Goal: Task Accomplishment & Management: Manage account settings

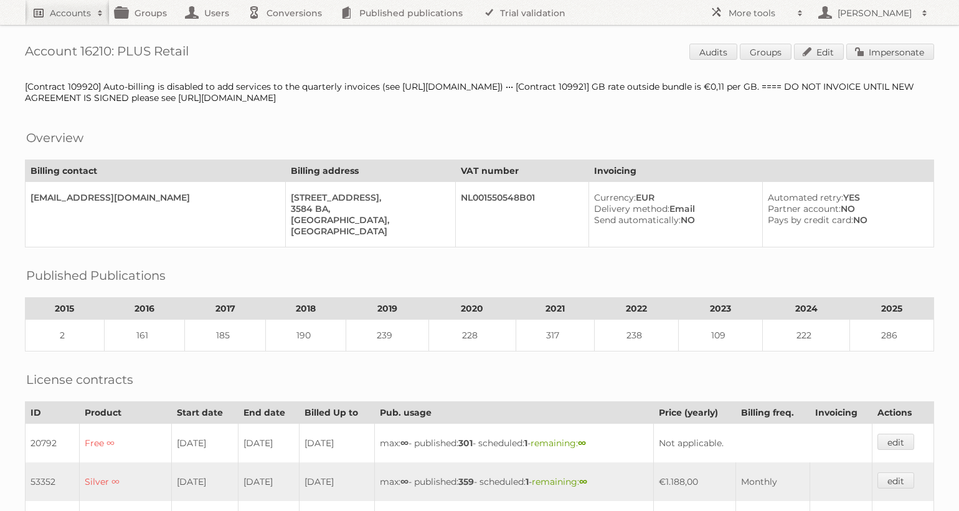
click at [47, 12] on link "Accounts" at bounding box center [67, 12] width 85 height 25
type input"] "as [PERSON_NAME]"
click at [287, 32] on input "Search" at bounding box center [296, 41] width 19 height 19
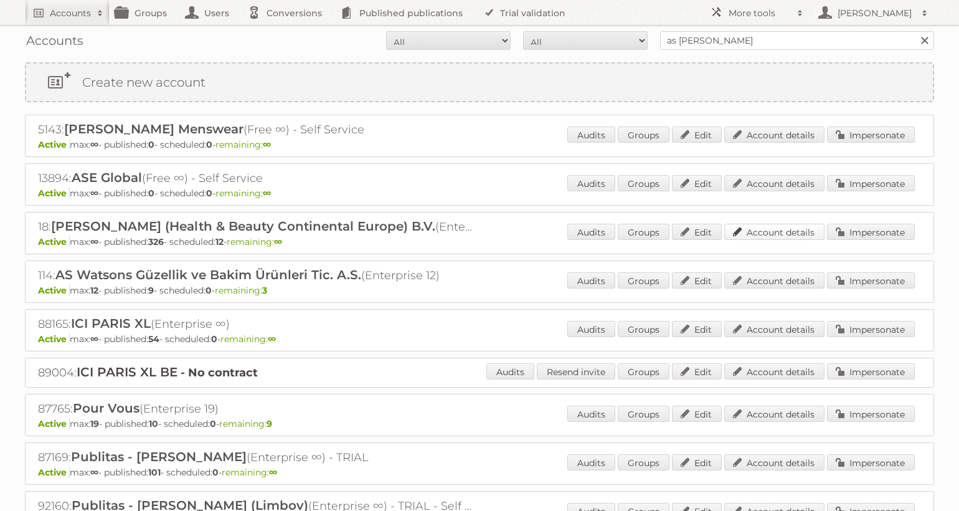
click at [799, 232] on link "Account details" at bounding box center [774, 232] width 100 height 16
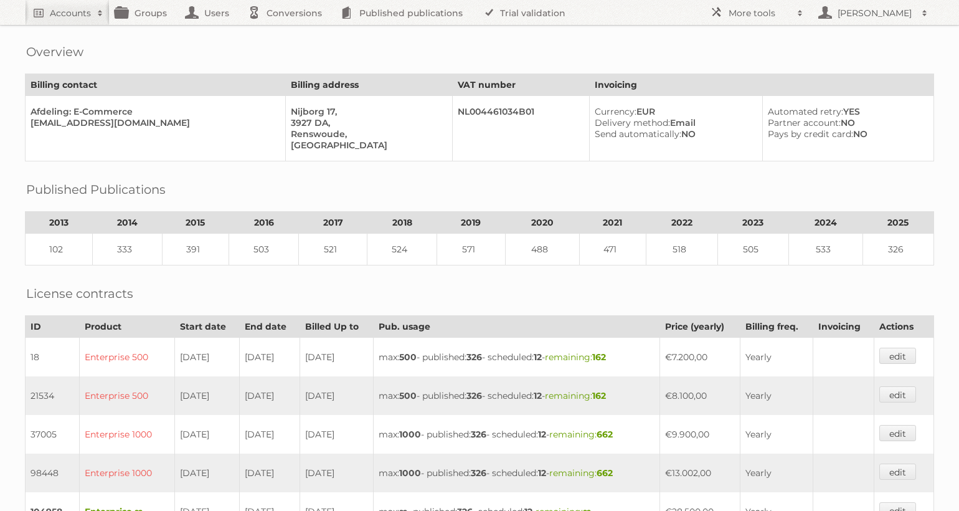
scroll to position [606, 0]
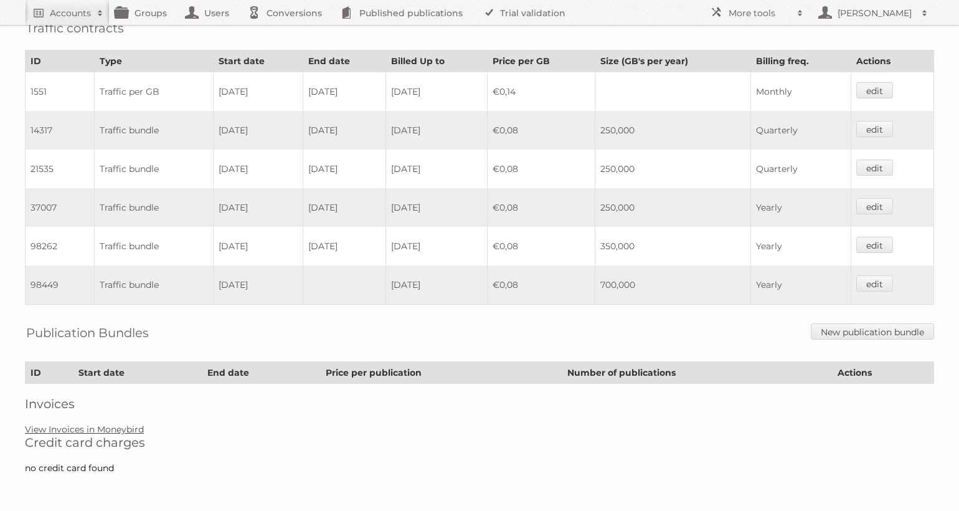
click at [88, 433] on link "View Invoices in Moneybird" at bounding box center [84, 428] width 119 height 11
